Goal: Manage account settings

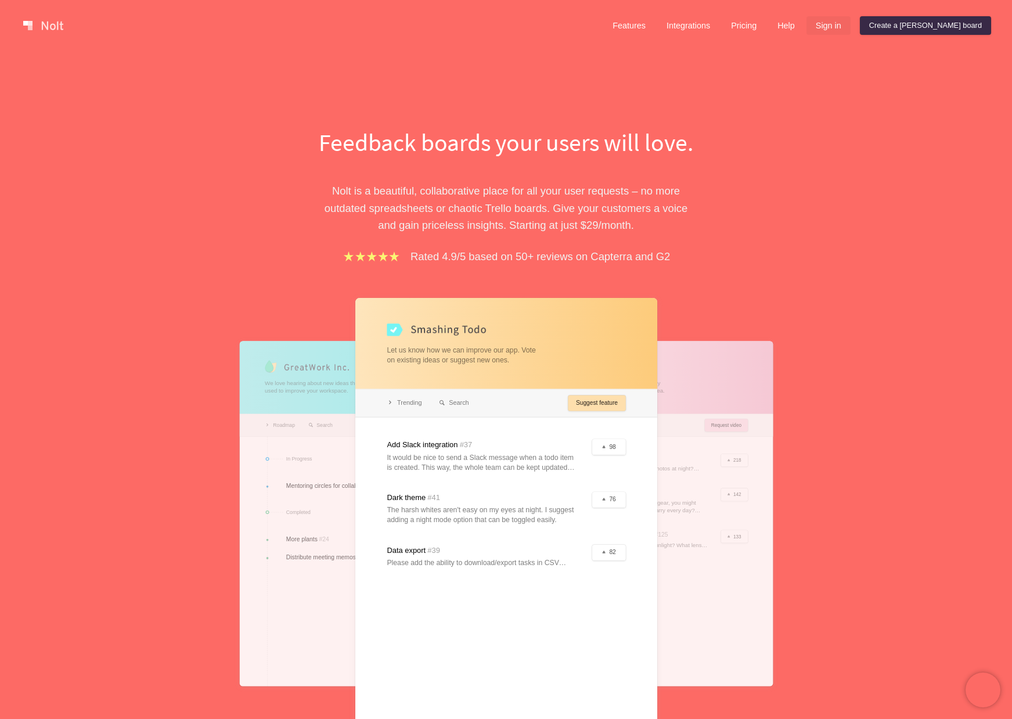
click at [851, 23] on link "Sign in" at bounding box center [828, 25] width 44 height 19
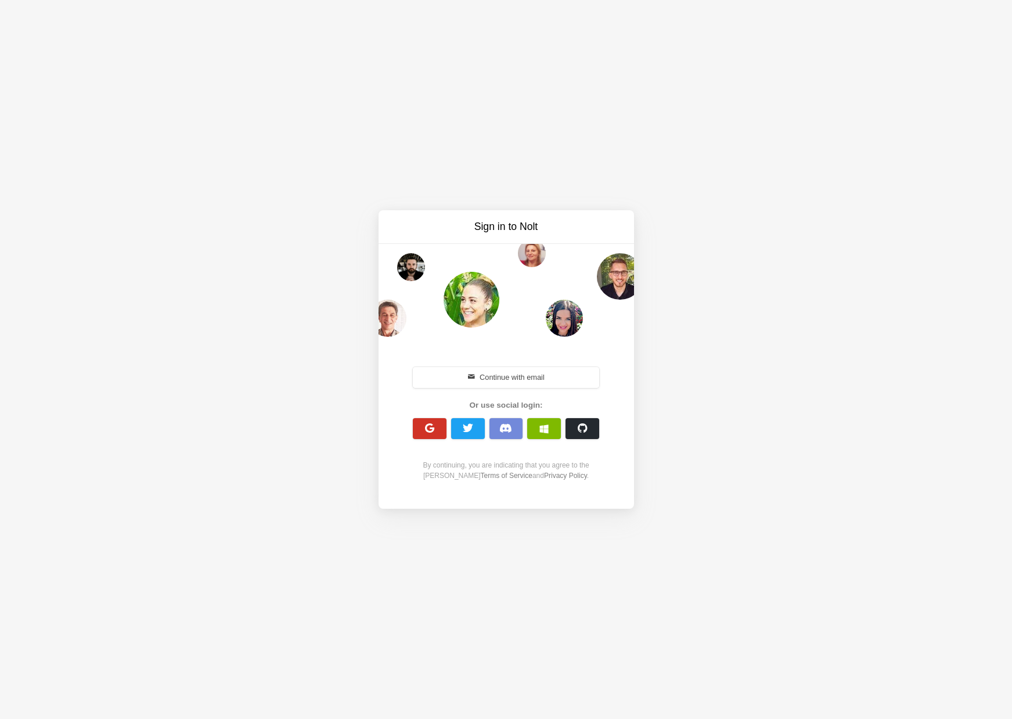
click at [432, 433] on span "button" at bounding box center [429, 428] width 11 height 11
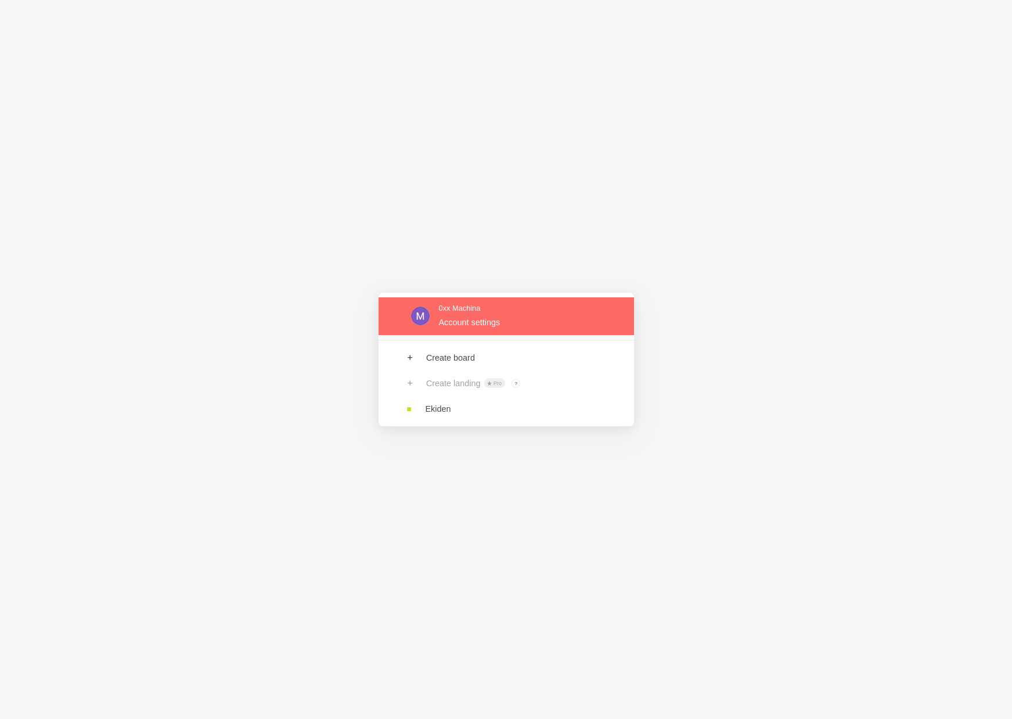
click at [452, 320] on link at bounding box center [506, 316] width 255 height 38
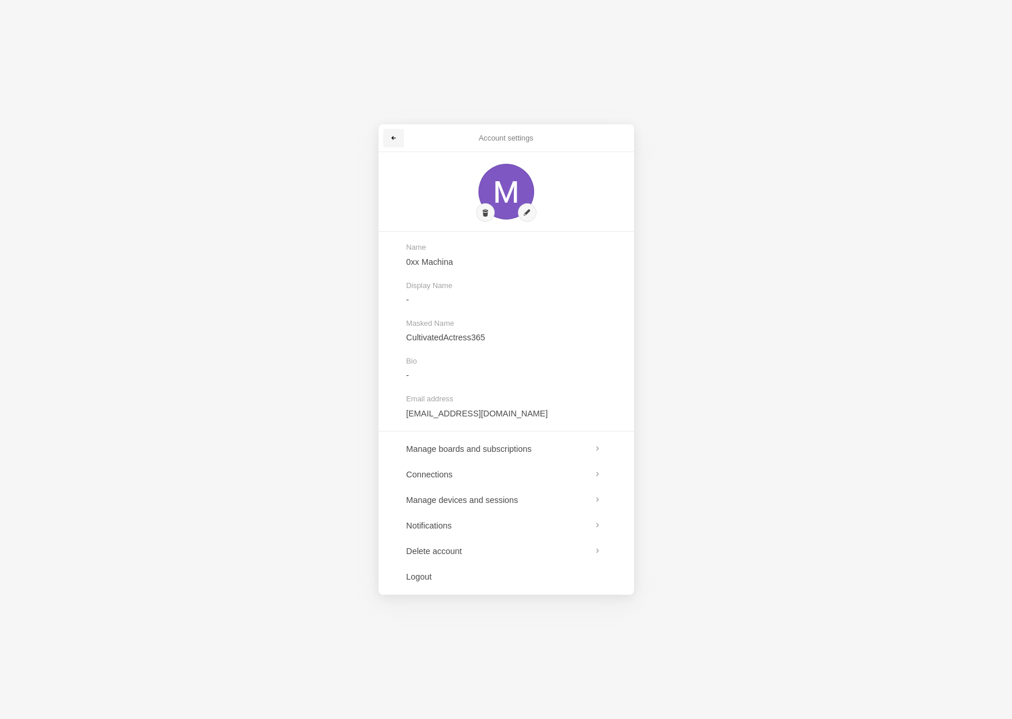
click at [387, 136] on link at bounding box center [393, 138] width 21 height 19
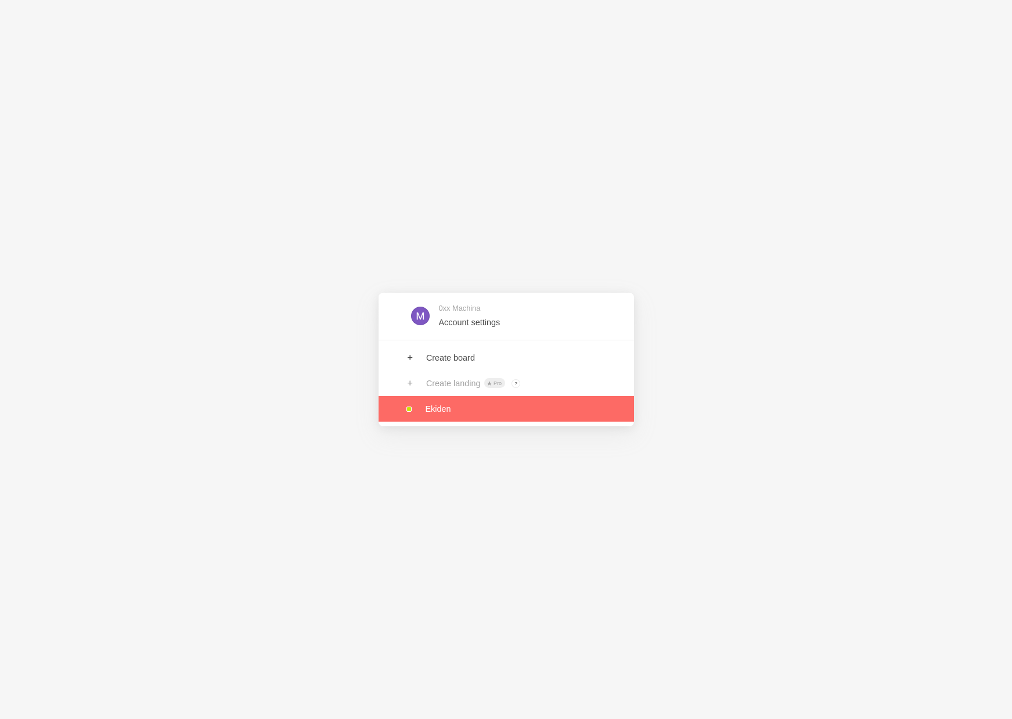
click at [449, 410] on link at bounding box center [506, 409] width 255 height 26
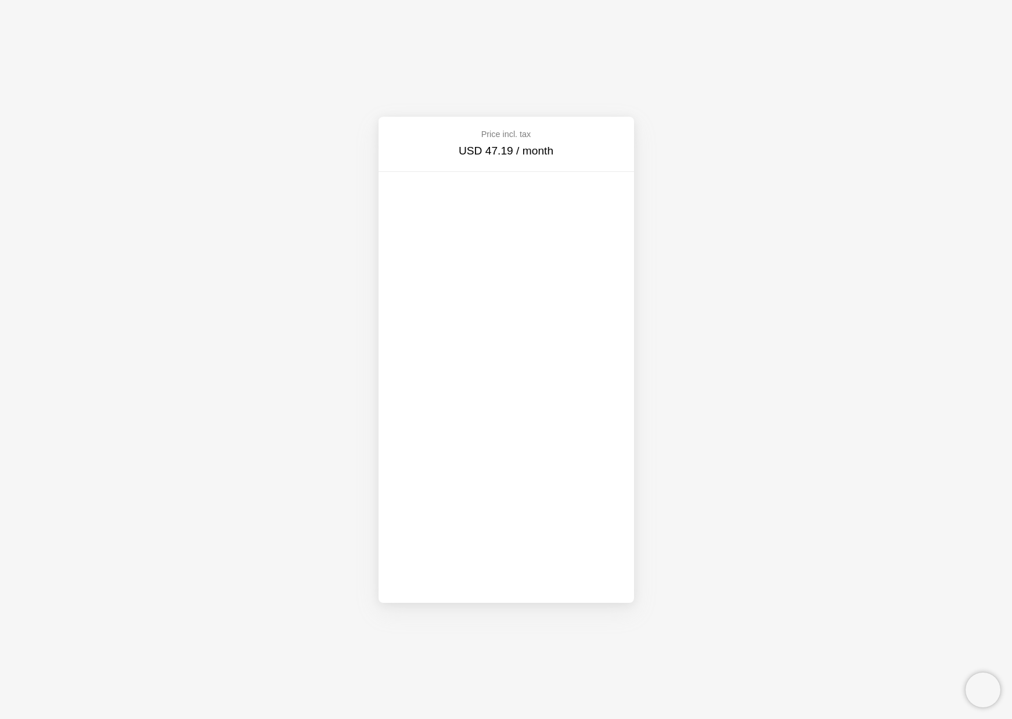
click at [356, 465] on div "Price incl. tax USD 47.19 / month" at bounding box center [506, 359] width 1012 height 719
